Goal: Check status: Check status

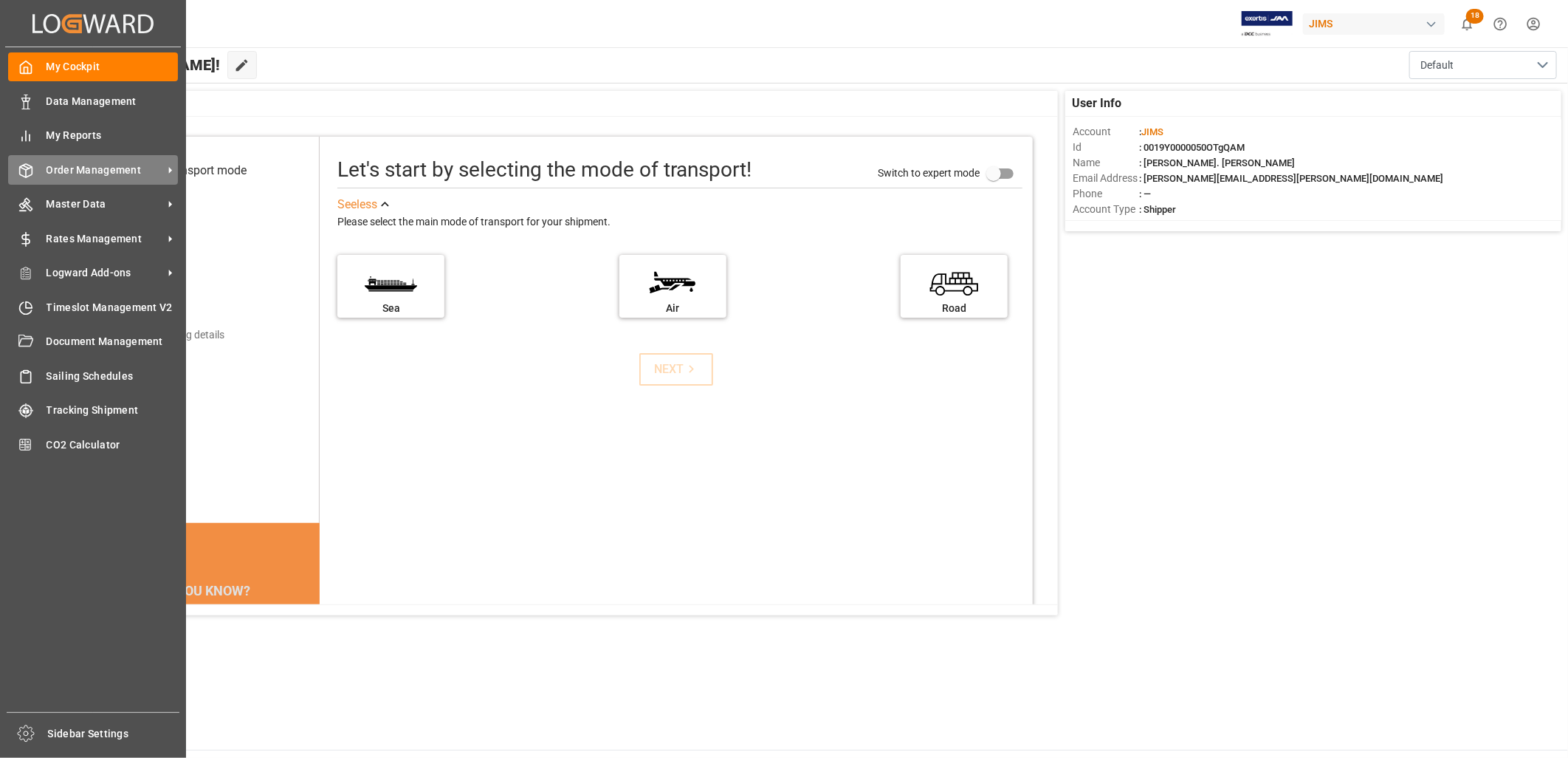
click at [76, 168] on span "Order Management" at bounding box center [105, 170] width 116 height 15
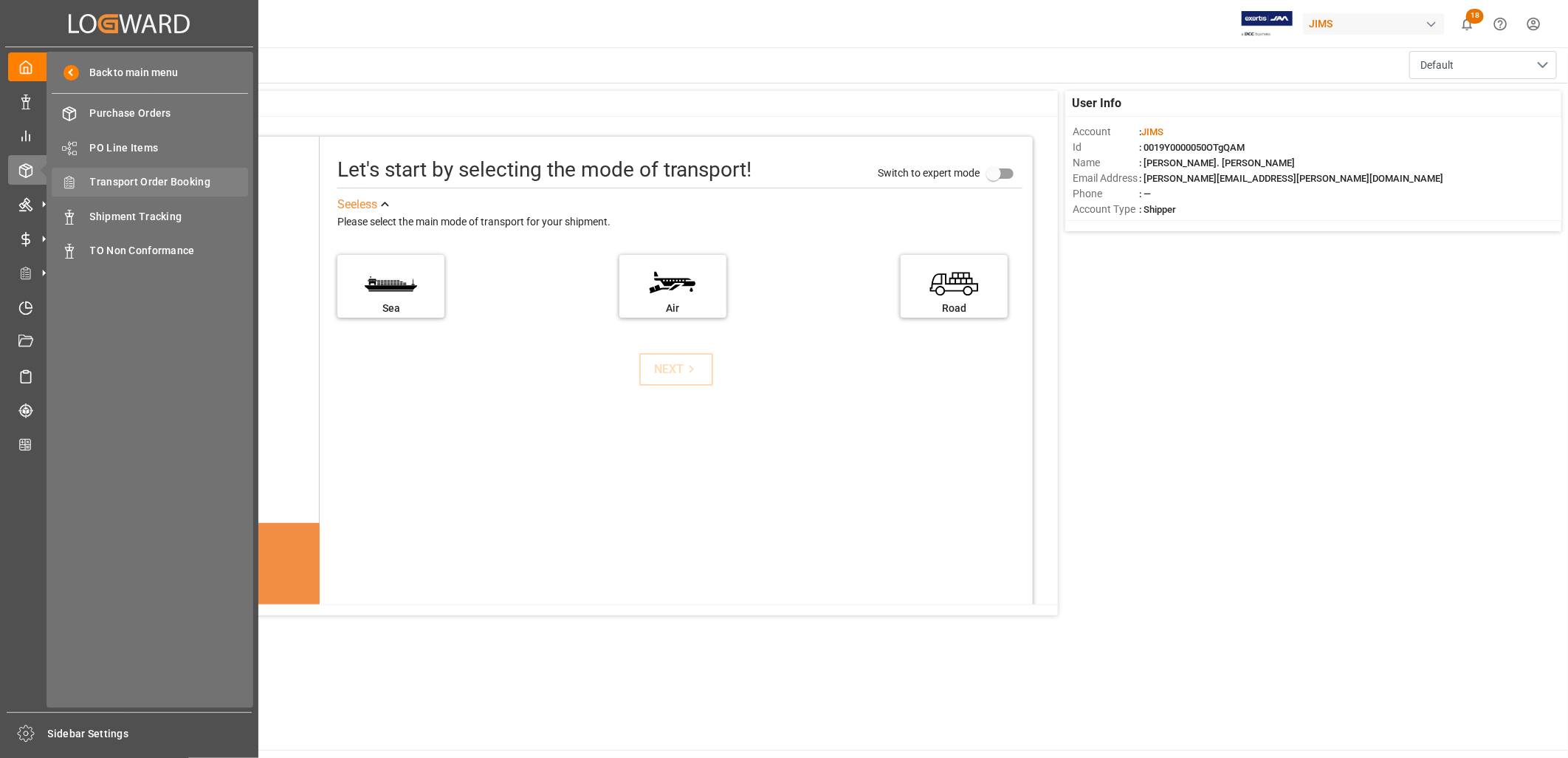
click at [159, 179] on span "Transport Order Booking" at bounding box center [169, 182] width 158 height 15
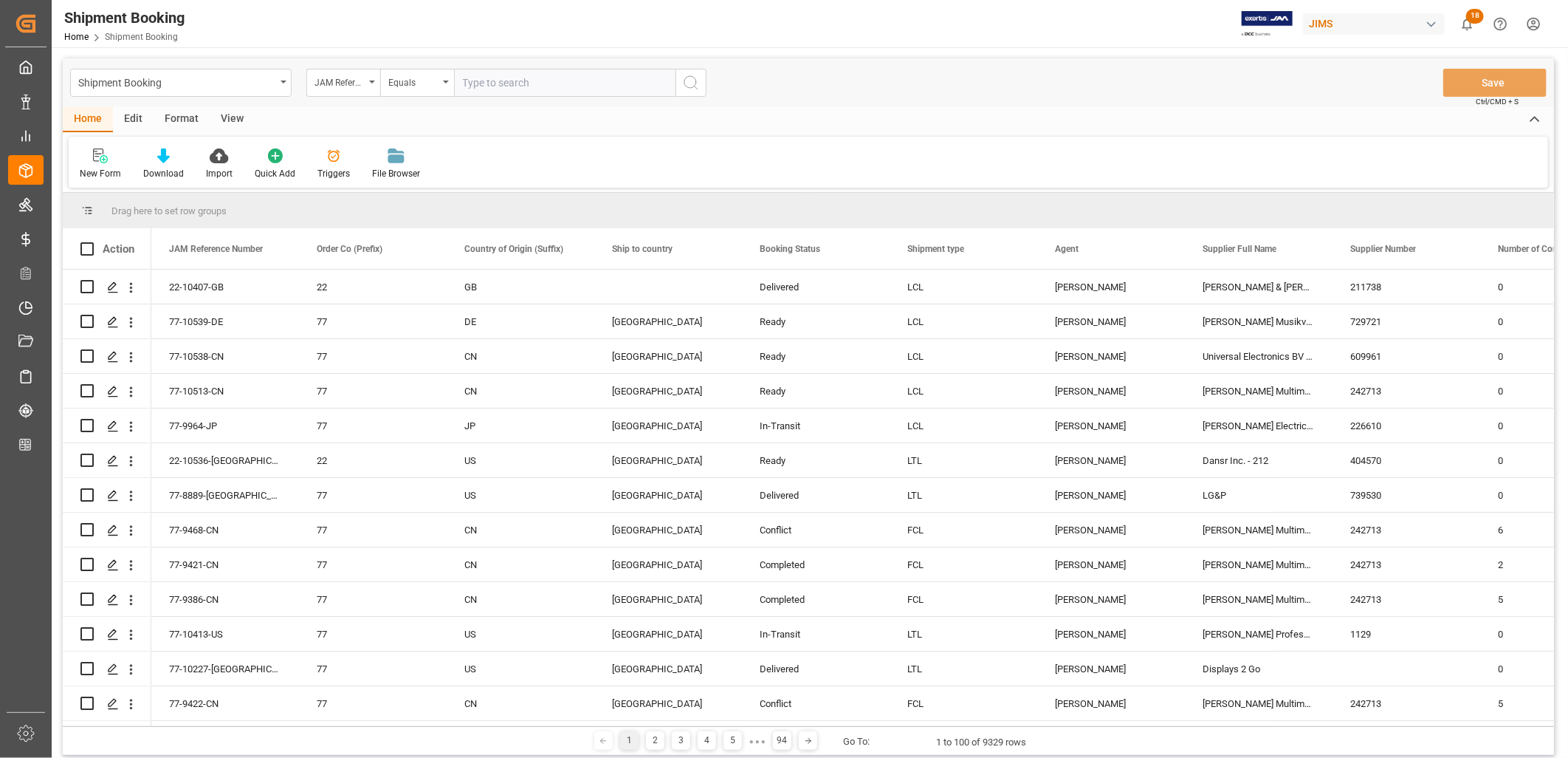
click at [482, 80] on input "text" at bounding box center [564, 83] width 221 height 28
type input "77-10399-[GEOGRAPHIC_DATA]"
click at [694, 79] on icon "search button" at bounding box center [690, 82] width 18 height 18
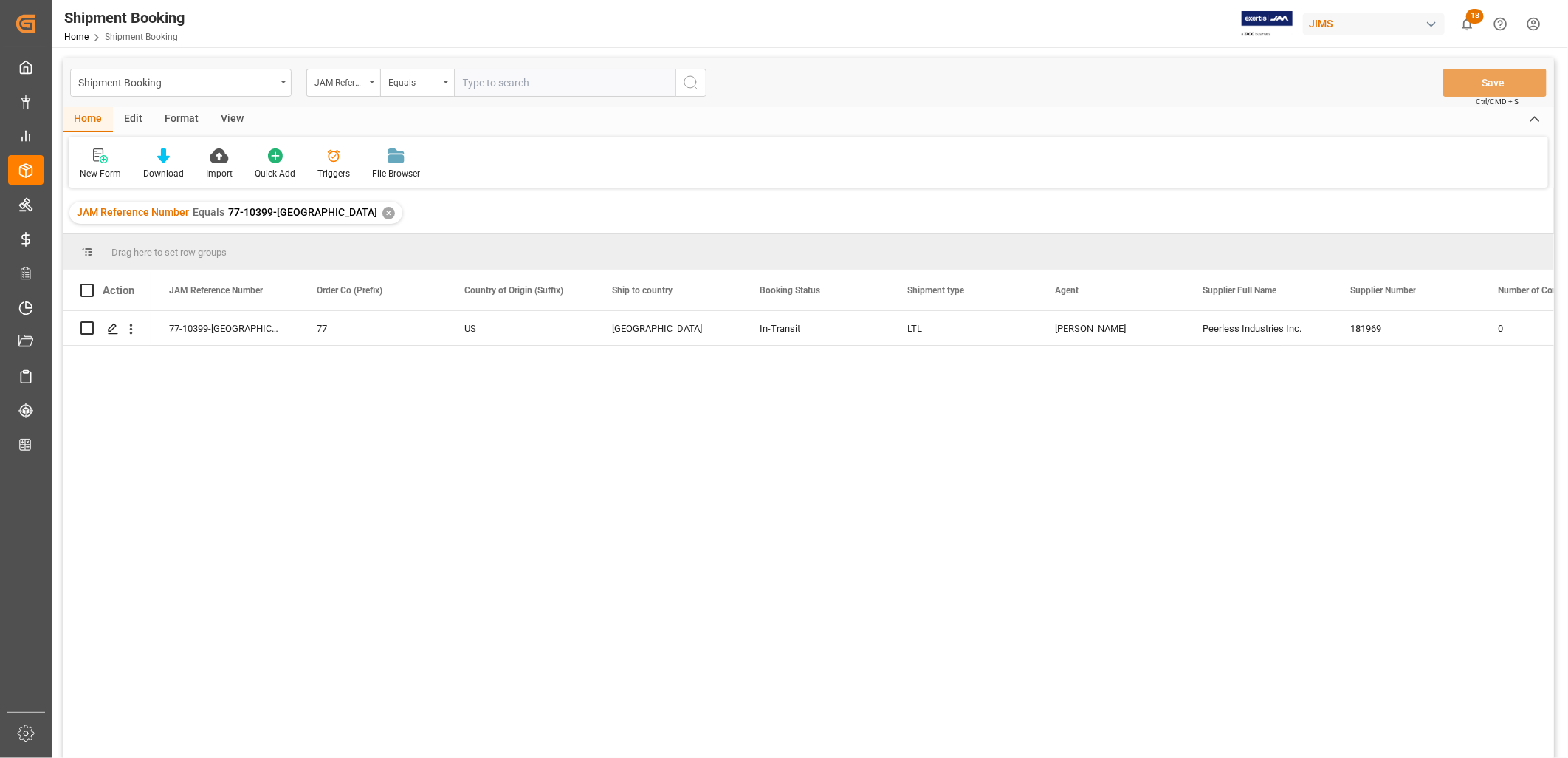
click at [383, 207] on div "✕" at bounding box center [389, 213] width 12 height 12
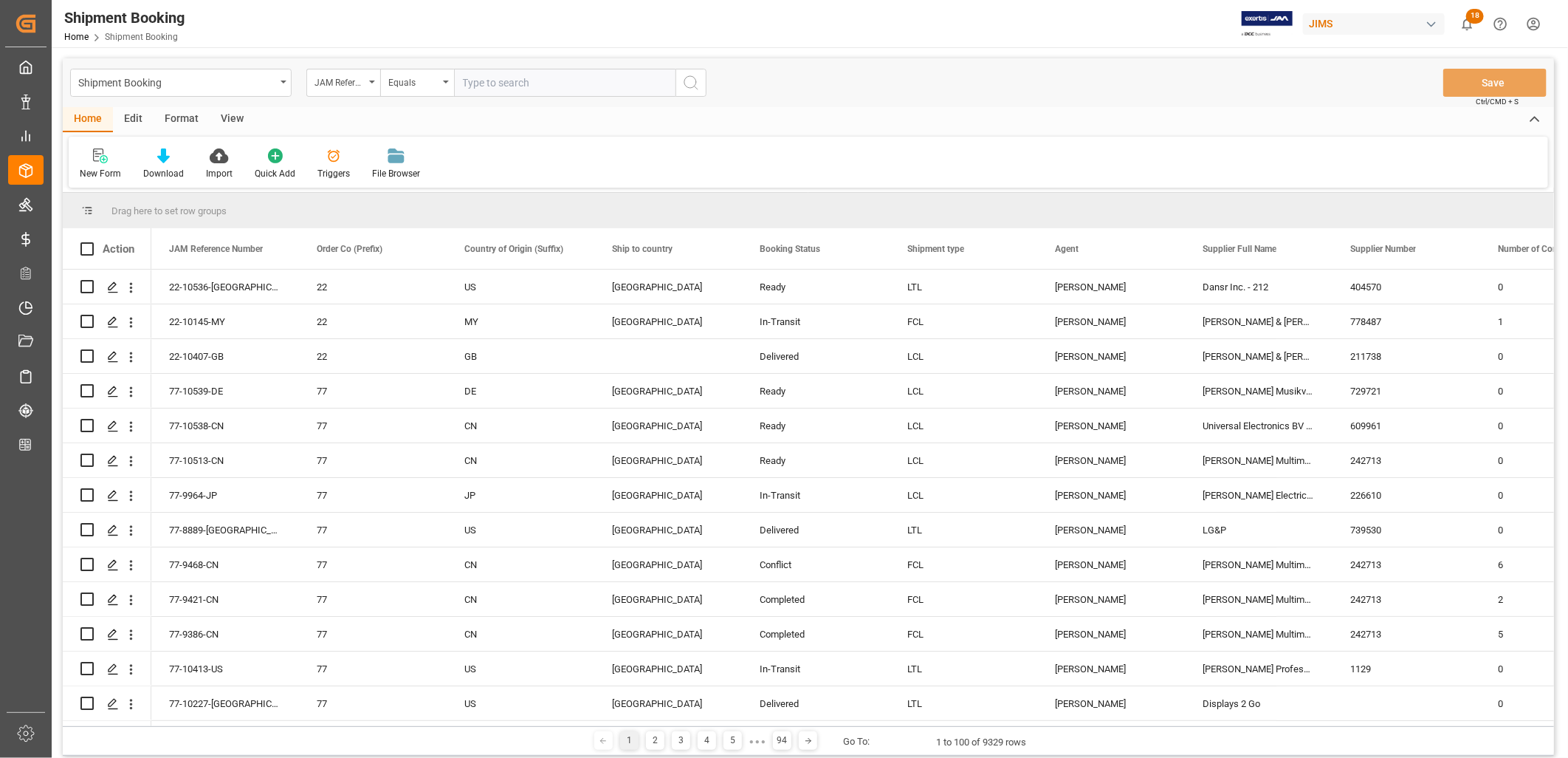
click at [473, 78] on input "text" at bounding box center [564, 83] width 221 height 28
paste input "77-8633-[GEOGRAPHIC_DATA]"
type input "77-8633-[GEOGRAPHIC_DATA]"
click at [694, 83] on icon "search button" at bounding box center [690, 82] width 18 height 18
